Goal: Task Accomplishment & Management: Complete application form

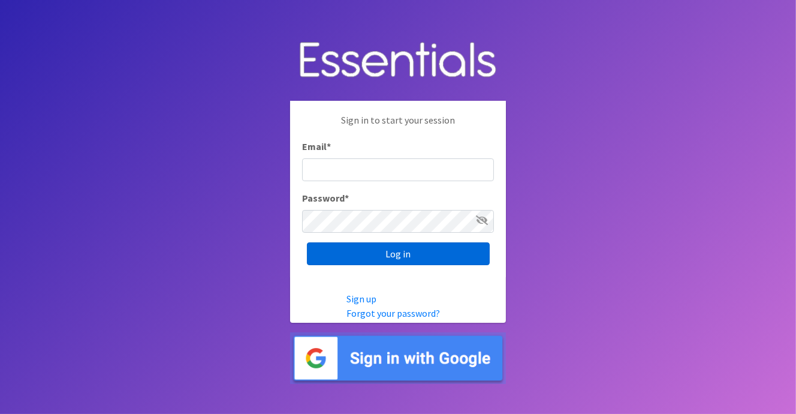
type input "execdir@periodproject.org"
click at [437, 260] on input "Log in" at bounding box center [398, 253] width 183 height 23
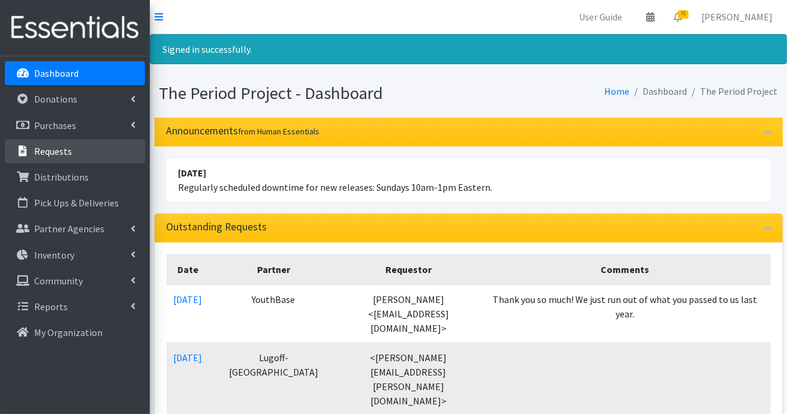
click at [51, 151] on p "Requests" at bounding box center [53, 151] width 38 height 12
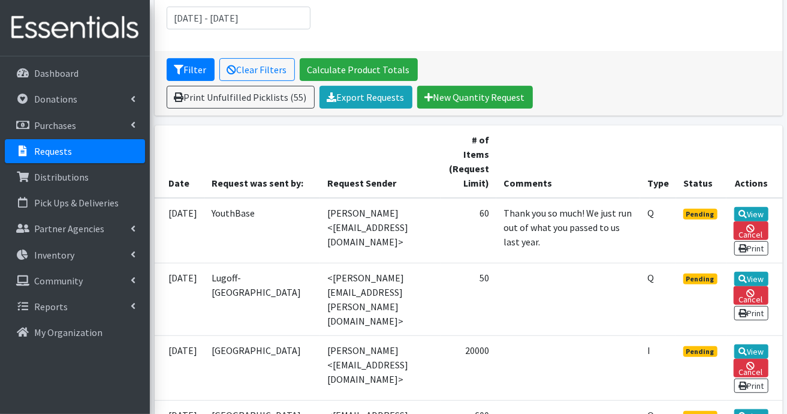
scroll to position [240, 0]
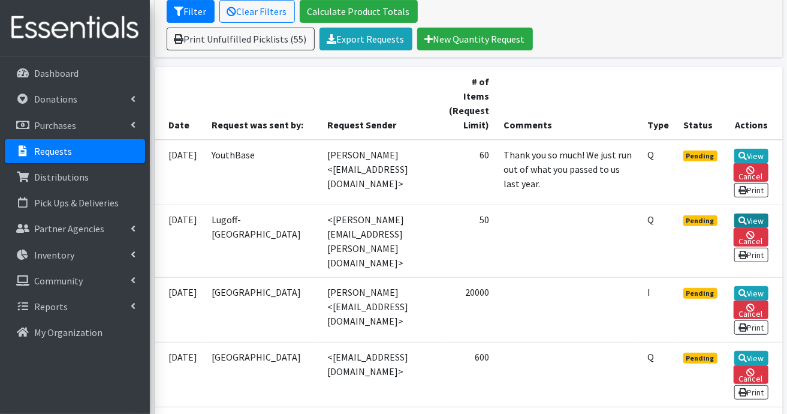
click at [750, 228] on link "View" at bounding box center [751, 220] width 34 height 14
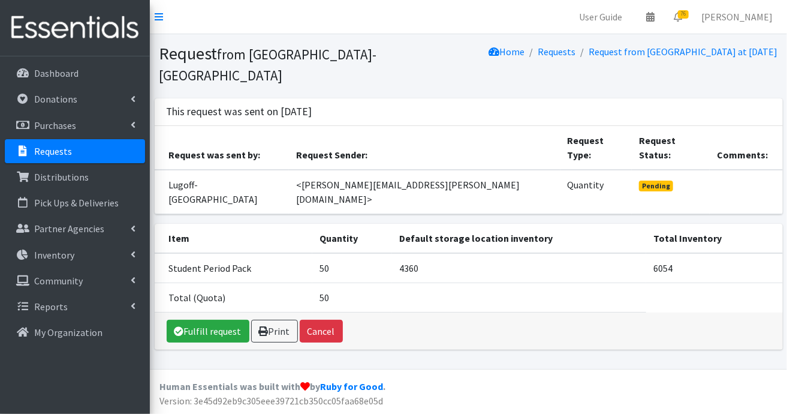
click at [42, 150] on p "Requests" at bounding box center [53, 151] width 38 height 12
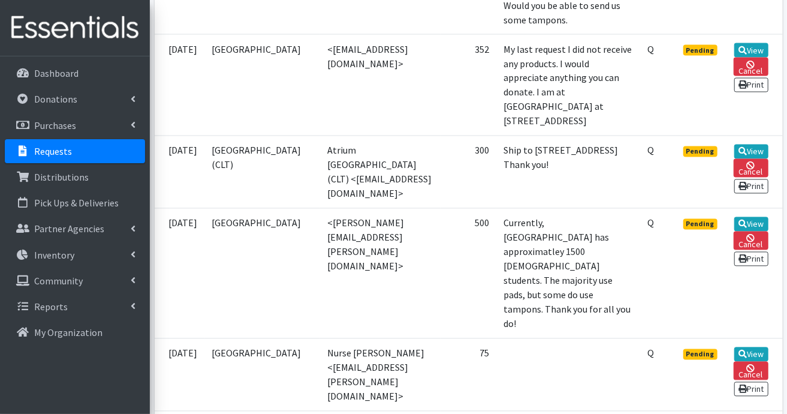
scroll to position [1199, 0]
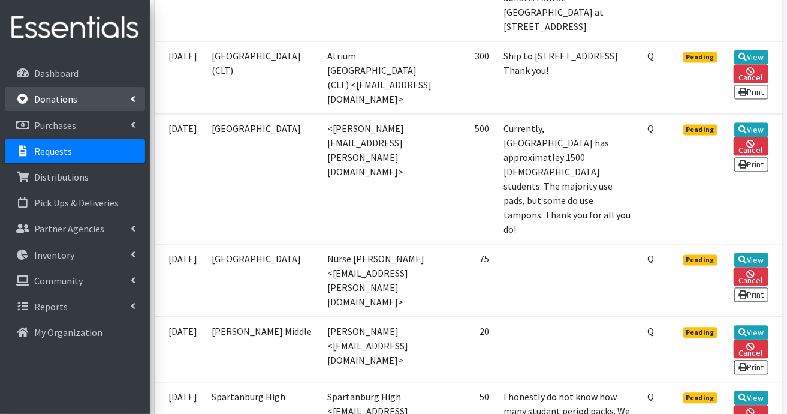
click at [55, 99] on p "Donations" at bounding box center [55, 99] width 43 height 12
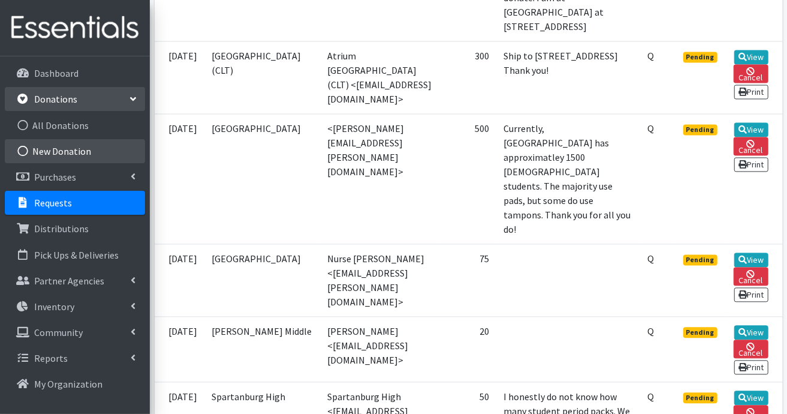
click at [55, 147] on link "New Donation" at bounding box center [75, 151] width 140 height 24
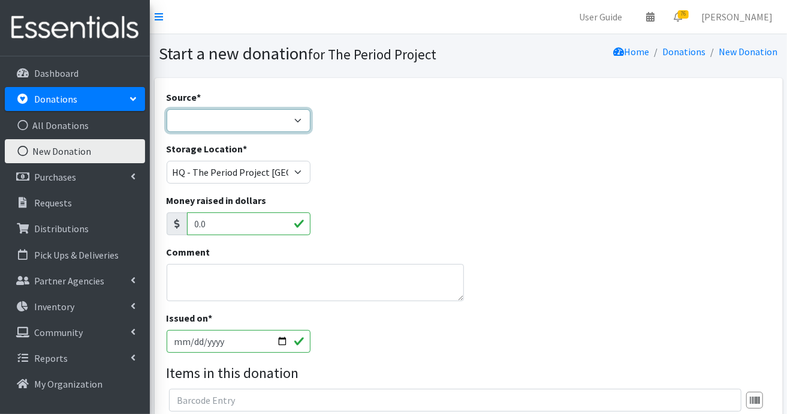
click at [301, 123] on select "Product Drive Manufacturer Donation Site Misc. Donation" at bounding box center [239, 120] width 144 height 23
select select "Misc. Donation"
click at [167, 109] on select "Product Drive Manufacturer Donation Site Misc. Donation" at bounding box center [239, 120] width 144 height 23
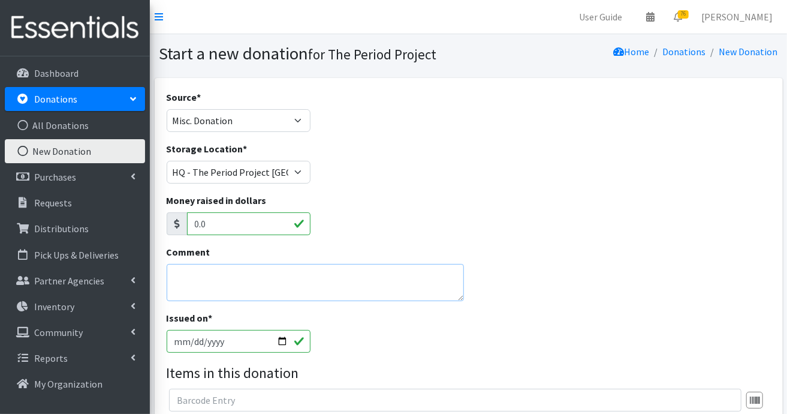
click at [245, 282] on textarea "Comment" at bounding box center [316, 282] width 298 height 37
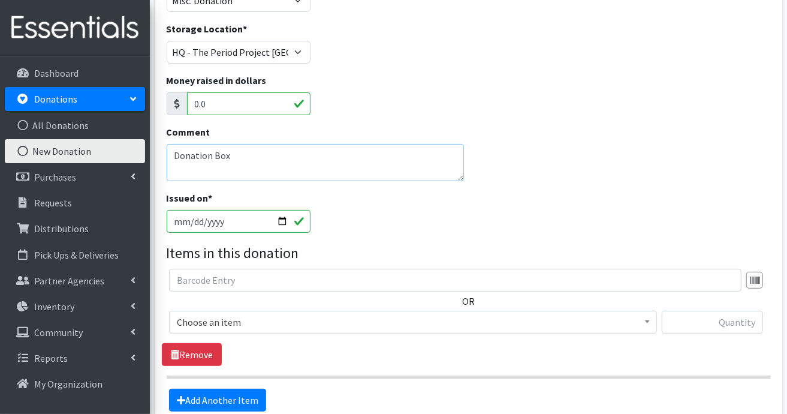
scroll to position [239, 0]
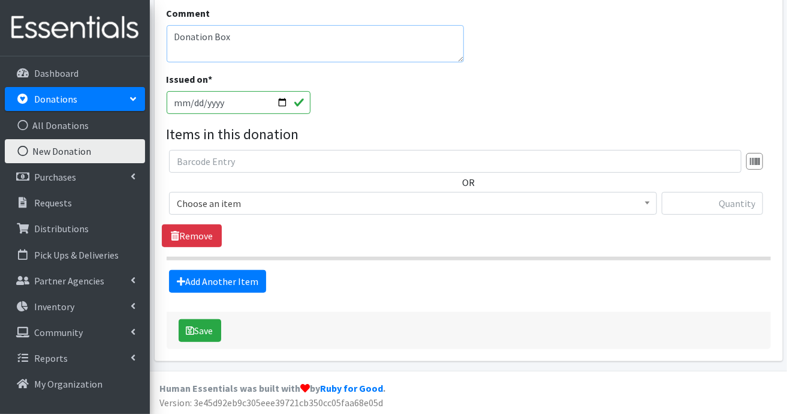
type textarea "Donation Box"
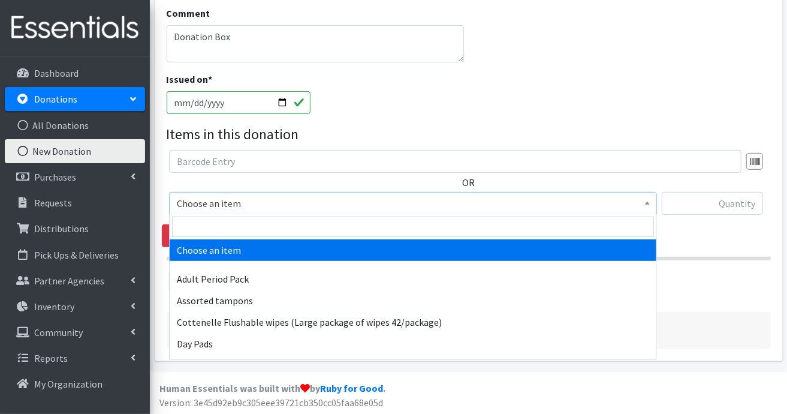
click at [649, 201] on b at bounding box center [647, 202] width 5 height 3
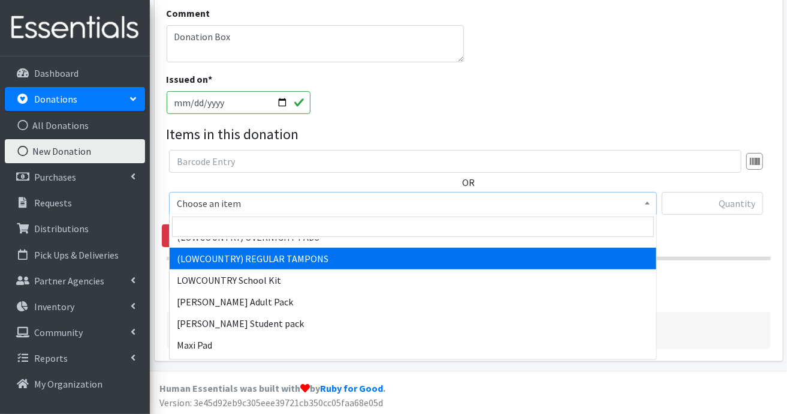
scroll to position [839, 0]
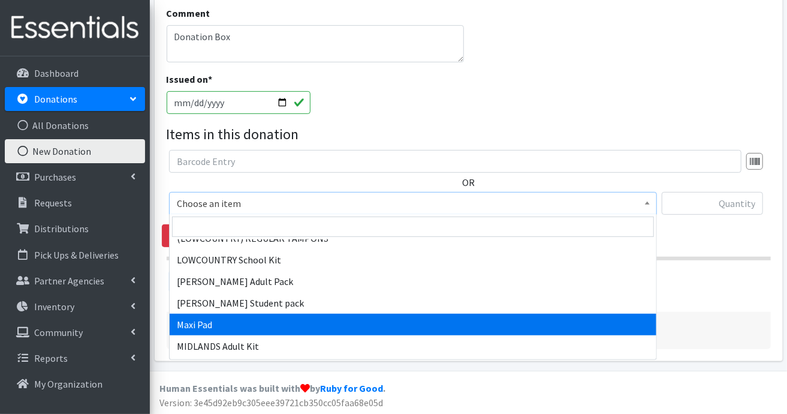
select select "11144"
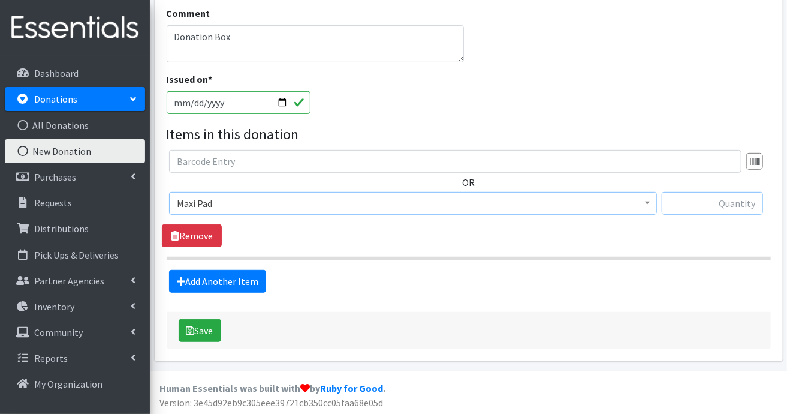
click at [695, 195] on input "text" at bounding box center [712, 203] width 101 height 23
type input "84"
click at [207, 333] on button "Save" at bounding box center [200, 330] width 43 height 23
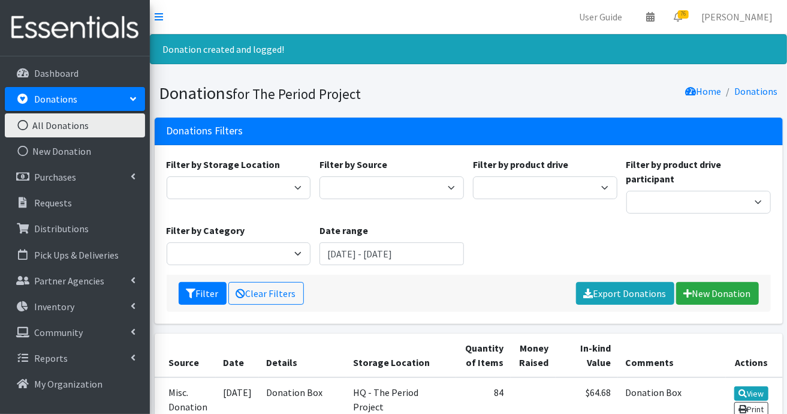
scroll to position [180, 0]
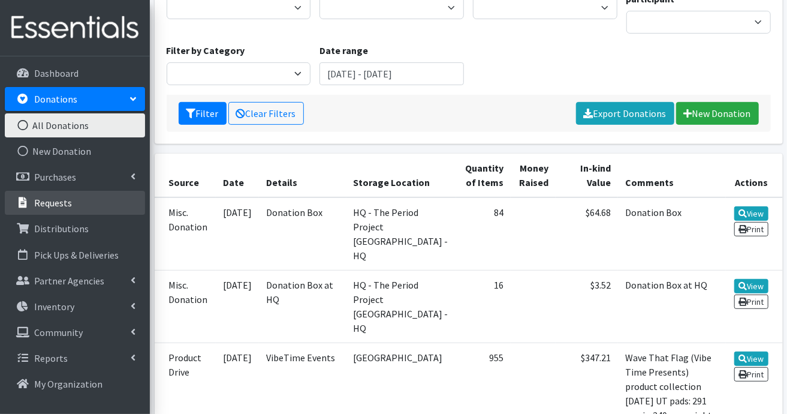
click at [62, 200] on p "Requests" at bounding box center [53, 203] width 38 height 12
